Goal: Transaction & Acquisition: Purchase product/service

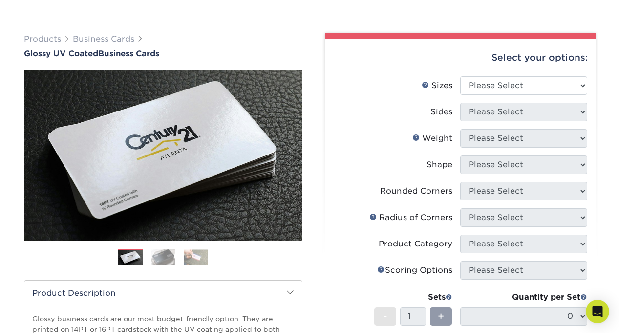
scroll to position [98, 0]
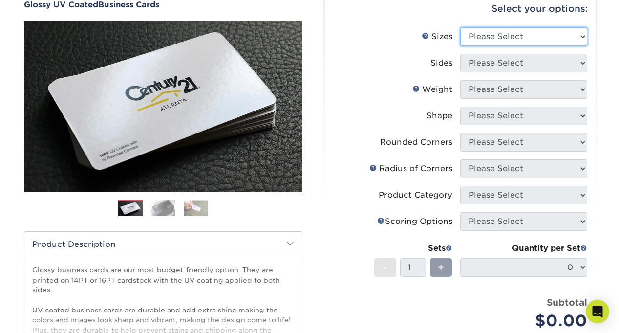
click at [491, 36] on select "Please Select 1.5" x 3.5" - Mini 1.75" x 3.5" - Mini 2" x 2" - Square 2" x 3" -…" at bounding box center [523, 36] width 127 height 19
select select "1.75x3.50"
click at [460, 27] on select "Please Select 1.5" x 3.5" - Mini 1.75" x 3.5" - Mini 2" x 2" - Square 2" x 3" -…" at bounding box center [523, 36] width 127 height 19
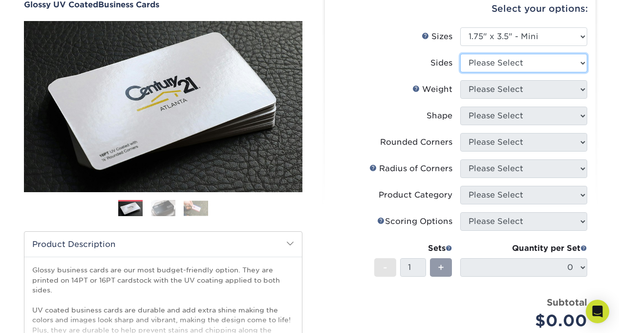
click at [508, 62] on select "Please Select Print Both Sides Print Front Only" at bounding box center [523, 63] width 127 height 19
select select "13abbda7-1d64-4f25-8bb2-c179b224825d"
click at [460, 54] on select "Please Select Print Both Sides Print Front Only" at bounding box center [523, 63] width 127 height 19
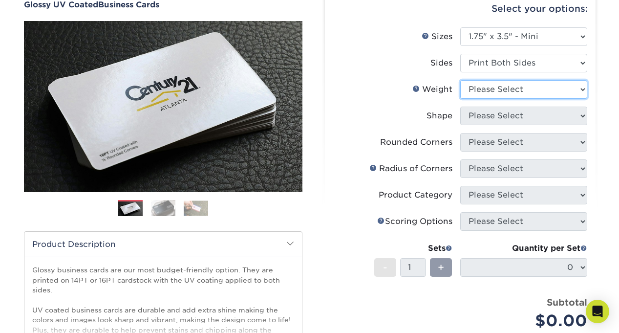
click at [500, 88] on select "Please Select 16PT 14PT" at bounding box center [523, 89] width 127 height 19
select select "16PT"
click at [460, 80] on select "Please Select 16PT 14PT" at bounding box center [523, 89] width 127 height 19
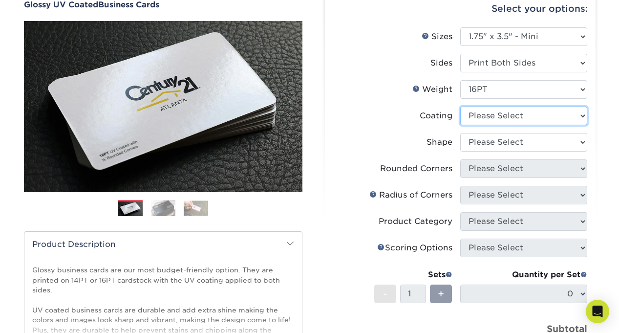
click at [496, 112] on select at bounding box center [523, 116] width 127 height 19
click at [460, 107] on select at bounding box center [523, 116] width 127 height 19
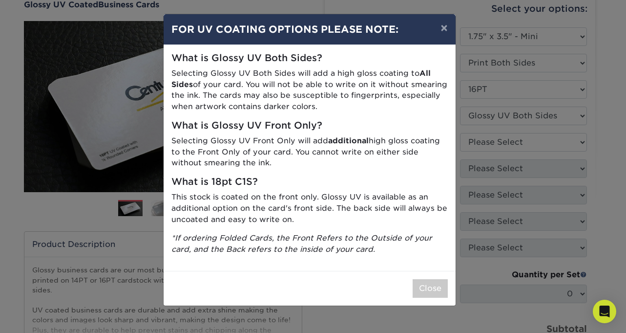
click at [301, 87] on p "Selecting Glossy UV Both Sides will add a high gloss coating to All Sides of yo…" at bounding box center [310, 90] width 277 height 44
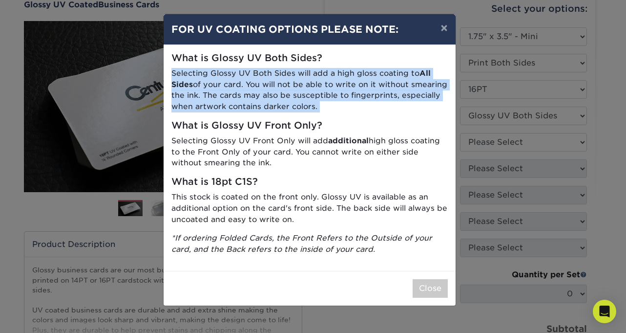
click at [301, 87] on p "Selecting Glossy UV Both Sides will add a high gloss coating to All Sides of yo…" at bounding box center [310, 90] width 277 height 44
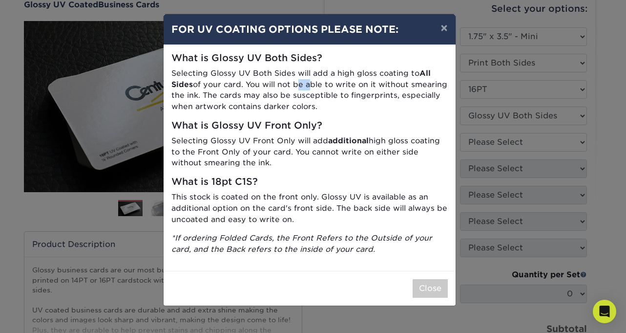
click at [301, 87] on p "Selecting Glossy UV Both Sides will add a high gloss coating to All Sides of yo…" at bounding box center [310, 90] width 277 height 44
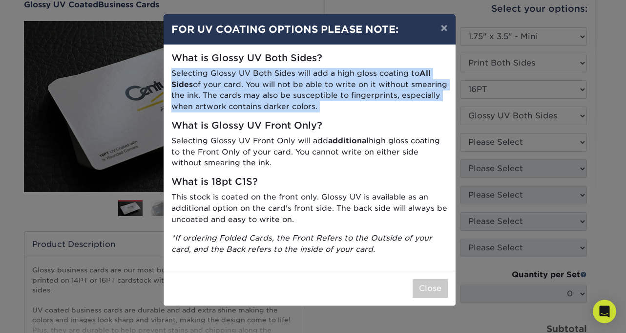
click at [301, 87] on p "Selecting Glossy UV Both Sides will add a high gloss coating to All Sides of yo…" at bounding box center [310, 90] width 277 height 44
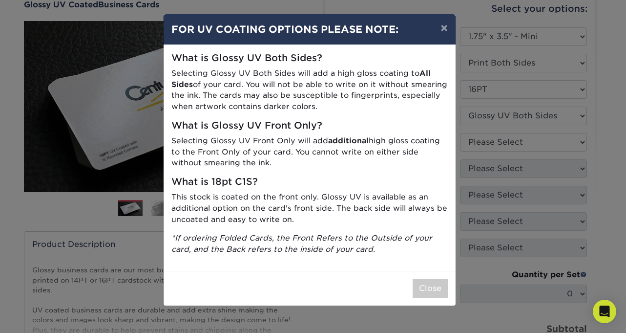
click at [301, 87] on p "Selecting Glossy UV Both Sides will add a high gloss coating to All Sides of yo…" at bounding box center [310, 90] width 277 height 44
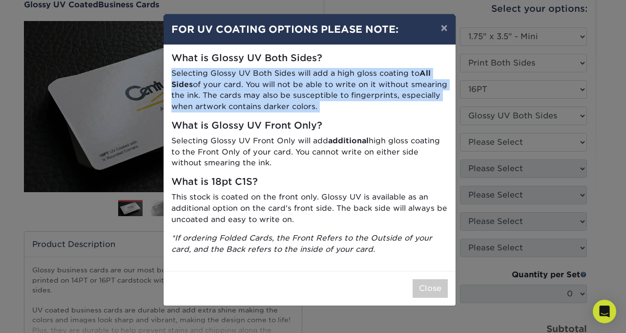
click at [301, 87] on p "Selecting Glossy UV Both Sides will add a high gloss coating to All Sides of yo…" at bounding box center [310, 90] width 277 height 44
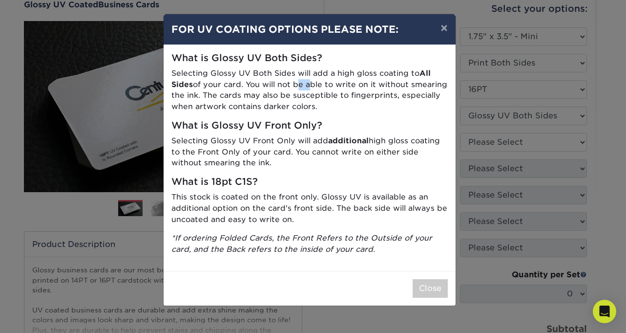
click at [301, 87] on p "Selecting Glossy UV Both Sides will add a high gloss coating to All Sides of yo…" at bounding box center [310, 90] width 277 height 44
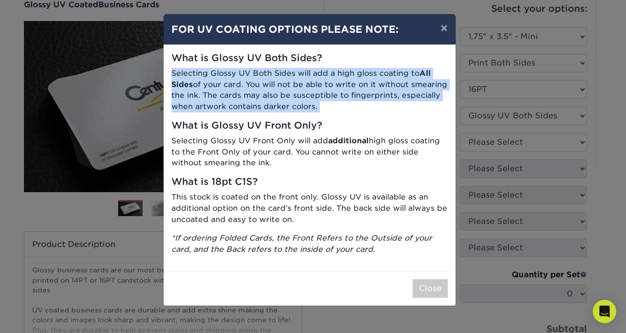
click at [301, 87] on p "Selecting Glossy UV Both Sides will add a high gloss coating to All Sides of yo…" at bounding box center [310, 90] width 277 height 44
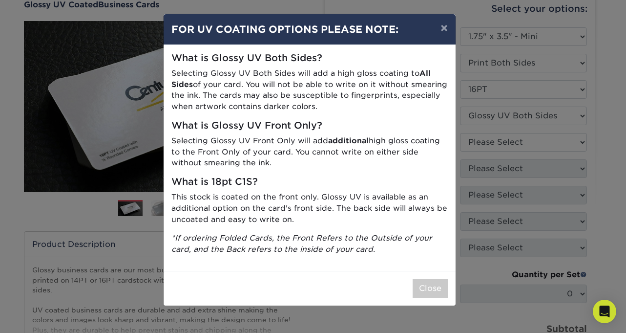
click at [301, 87] on p "Selecting Glossy UV Both Sides will add a high gloss coating to All Sides of yo…" at bounding box center [310, 90] width 277 height 44
click at [445, 27] on button "×" at bounding box center [444, 27] width 22 height 27
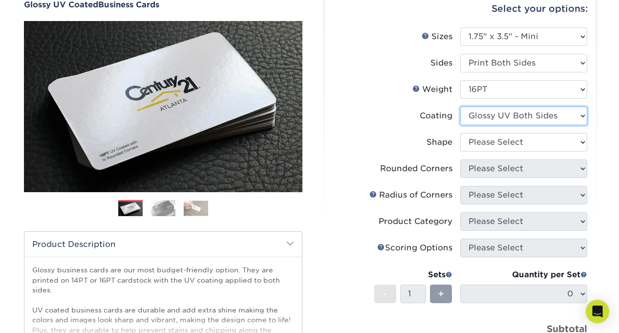
click at [530, 109] on select at bounding box center [523, 116] width 127 height 19
click at [498, 109] on select at bounding box center [523, 116] width 127 height 19
drag, startPoint x: 484, startPoint y: 118, endPoint x: 484, endPoint y: 124, distance: 5.9
click at [484, 119] on select at bounding box center [523, 116] width 127 height 19
click at [460, 107] on select at bounding box center [523, 116] width 127 height 19
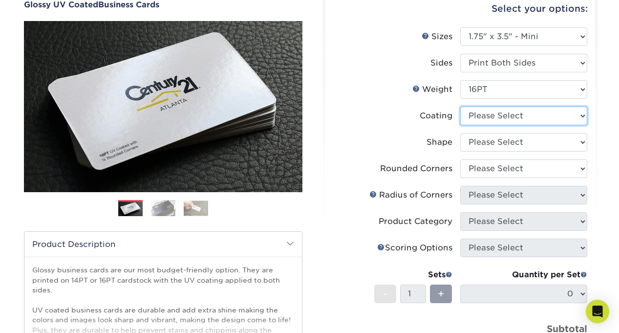
click at [489, 117] on select at bounding box center [523, 116] width 127 height 19
select select "1e8116af-acfc-44b1-83dc-8181aa338834"
click at [460, 107] on select at bounding box center [523, 116] width 127 height 19
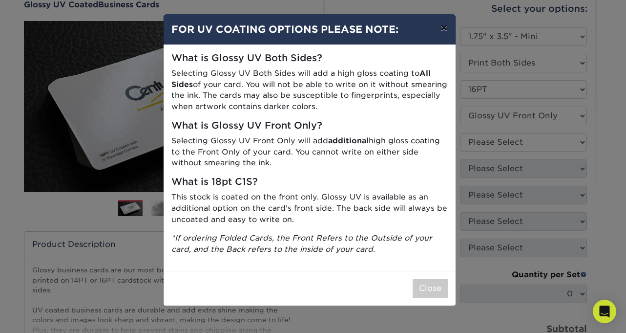
click at [442, 26] on button "×" at bounding box center [444, 27] width 22 height 27
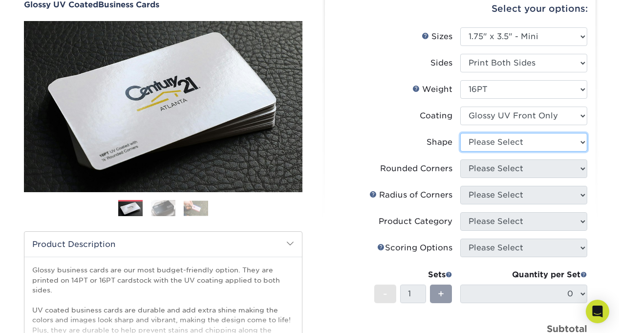
click at [531, 142] on select "Please Select Standard" at bounding box center [523, 142] width 127 height 19
click at [363, 122] on label "Coating" at bounding box center [396, 116] width 127 height 19
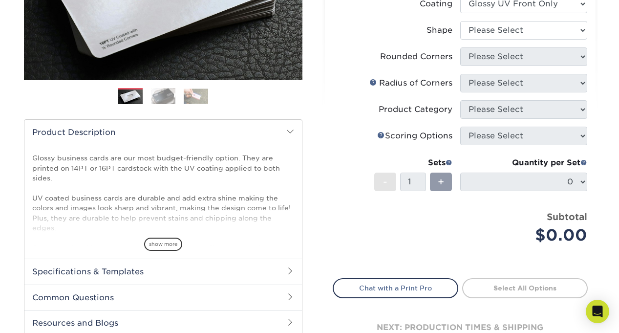
scroll to position [293, 0]
